Goal: Transaction & Acquisition: Purchase product/service

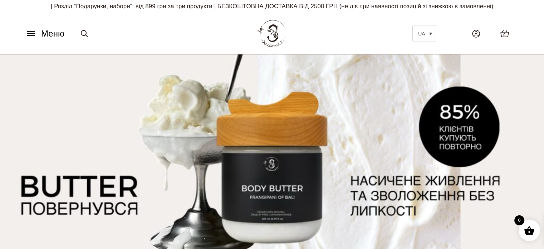
click at [34, 31] on icon at bounding box center [30, 34] width 11 height 8
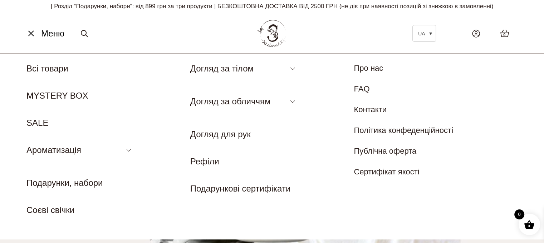
click at [45, 117] on li "SALE" at bounding box center [79, 123] width 107 height 13
click at [44, 121] on link "SALE" at bounding box center [37, 123] width 22 height 10
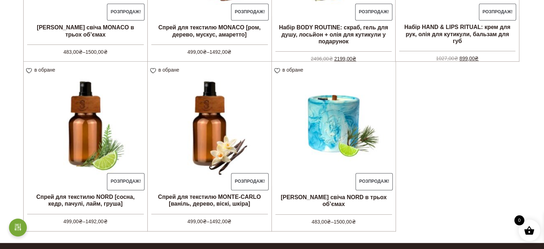
scroll to position [501, 0]
